Goal: Information Seeking & Learning: Learn about a topic

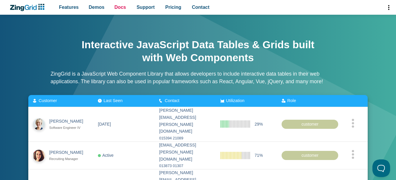
click at [118, 6] on span "Docs" at bounding box center [119, 7] width 11 height 8
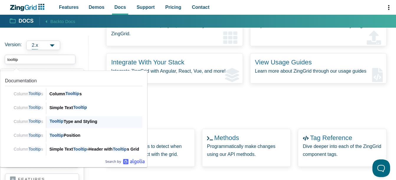
scroll to position [88, 0]
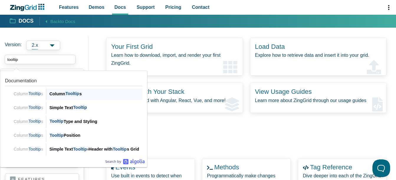
click at [72, 97] on span "Tooltip" at bounding box center [72, 94] width 14 height 6
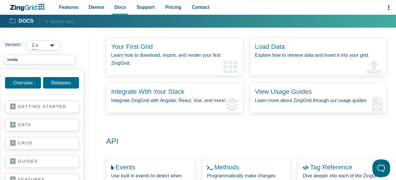
type input "tooltip"
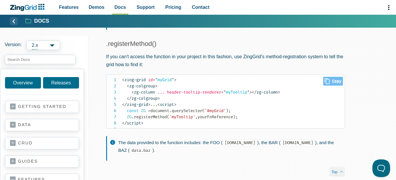
scroll to position [648, 0]
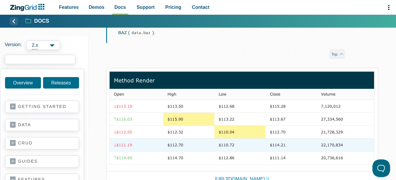
click at [39, 61] on input "search input" at bounding box center [40, 59] width 71 height 9
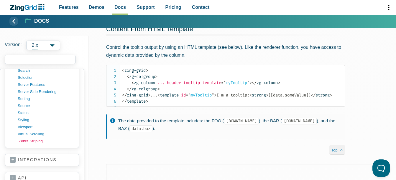
scroll to position [972, 0]
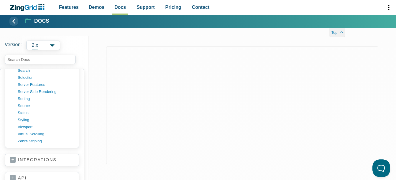
click at [13, 161] on link "integrations" at bounding box center [42, 160] width 64 height 6
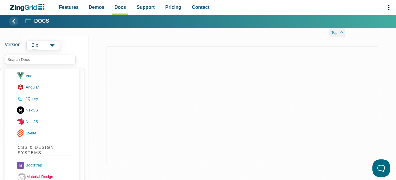
scroll to position [556, 0]
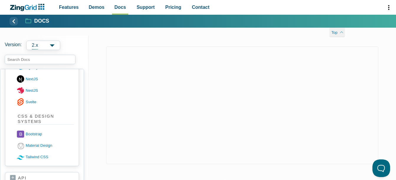
click at [14, 176] on link "api" at bounding box center [42, 179] width 64 height 6
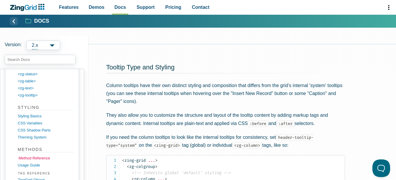
scroll to position [1094, 0]
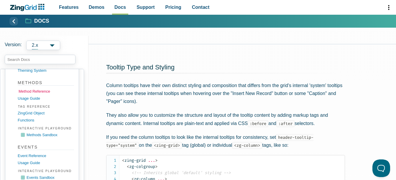
click at [39, 93] on link "Method Reference" at bounding box center [47, 91] width 56 height 7
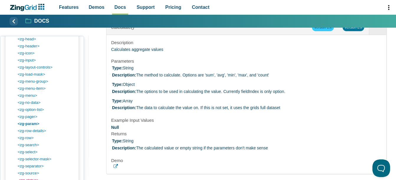
scroll to position [670, 0]
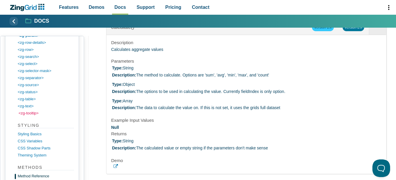
click at [30, 115] on link "<zg-tooltip>" at bounding box center [47, 113] width 56 height 7
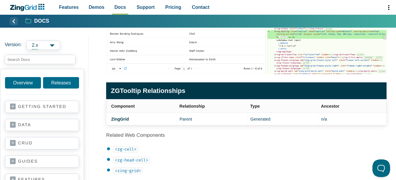
scroll to position [206, 0]
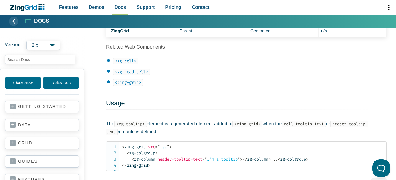
click at [122, 64] on code "<zg-cell>" at bounding box center [125, 61] width 25 height 7
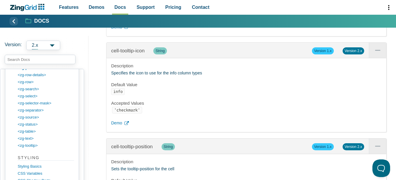
scroll to position [1980, 0]
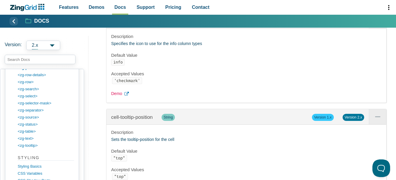
click at [121, 98] on span "Demo" at bounding box center [116, 93] width 11 height 7
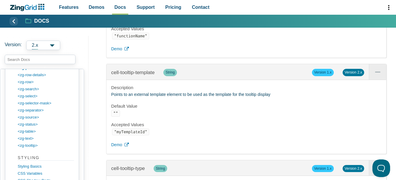
scroll to position [2275, 0]
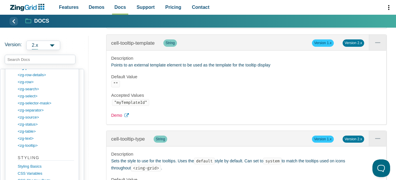
click at [128, 118] on icon "App Content" at bounding box center [126, 115] width 4 height 4
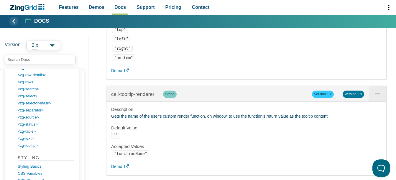
scroll to position [2157, 0]
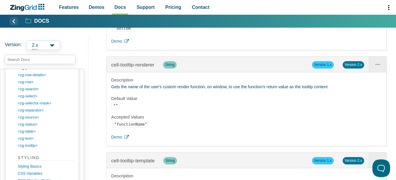
click at [352, 68] on span "Version 2.x" at bounding box center [353, 64] width 22 height 7
click at [115, 141] on span "Demo" at bounding box center [116, 137] width 11 height 7
